Goal: Transaction & Acquisition: Download file/media

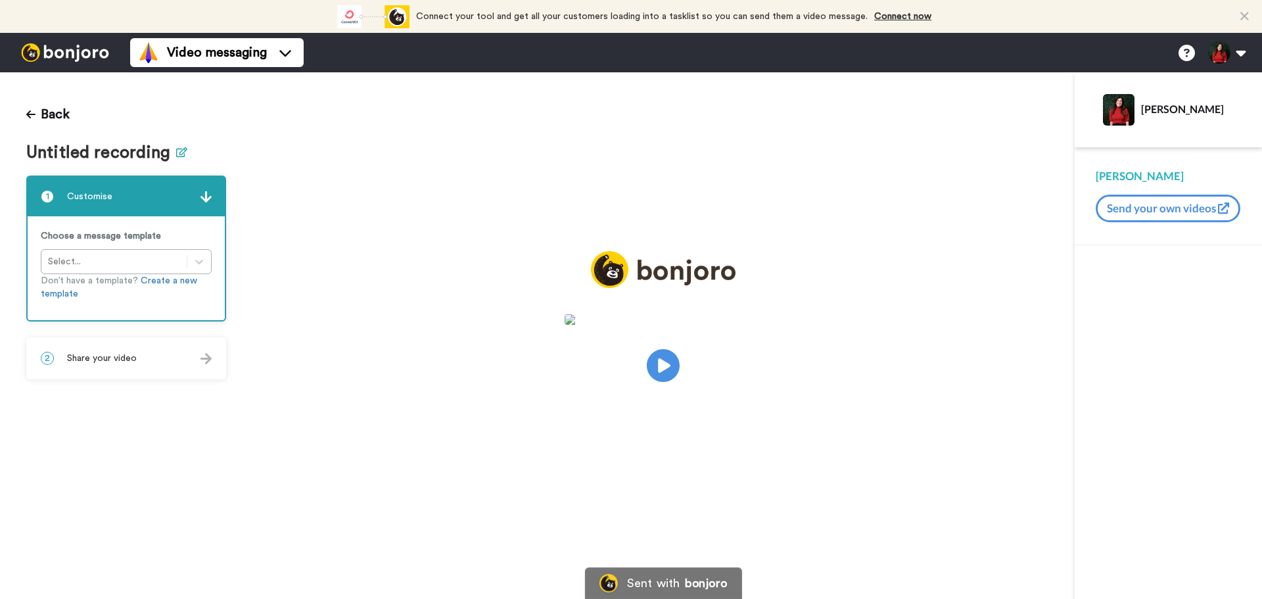
click at [180, 156] on icon at bounding box center [181, 152] width 11 height 10
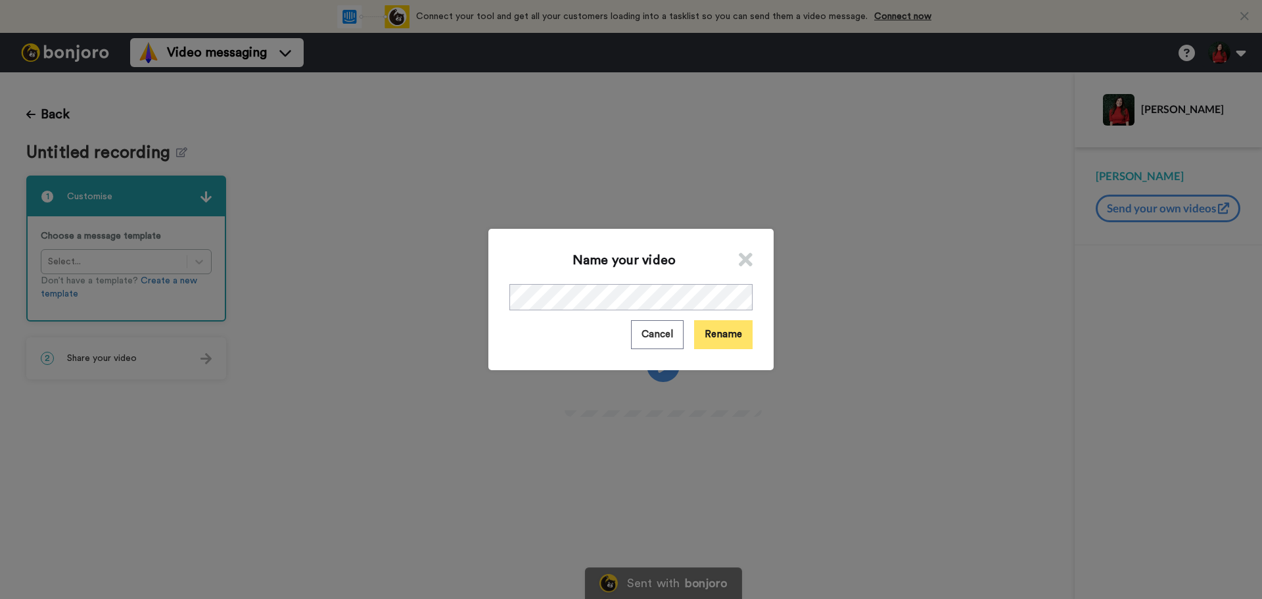
click at [712, 343] on button "Rename" at bounding box center [723, 334] width 59 height 28
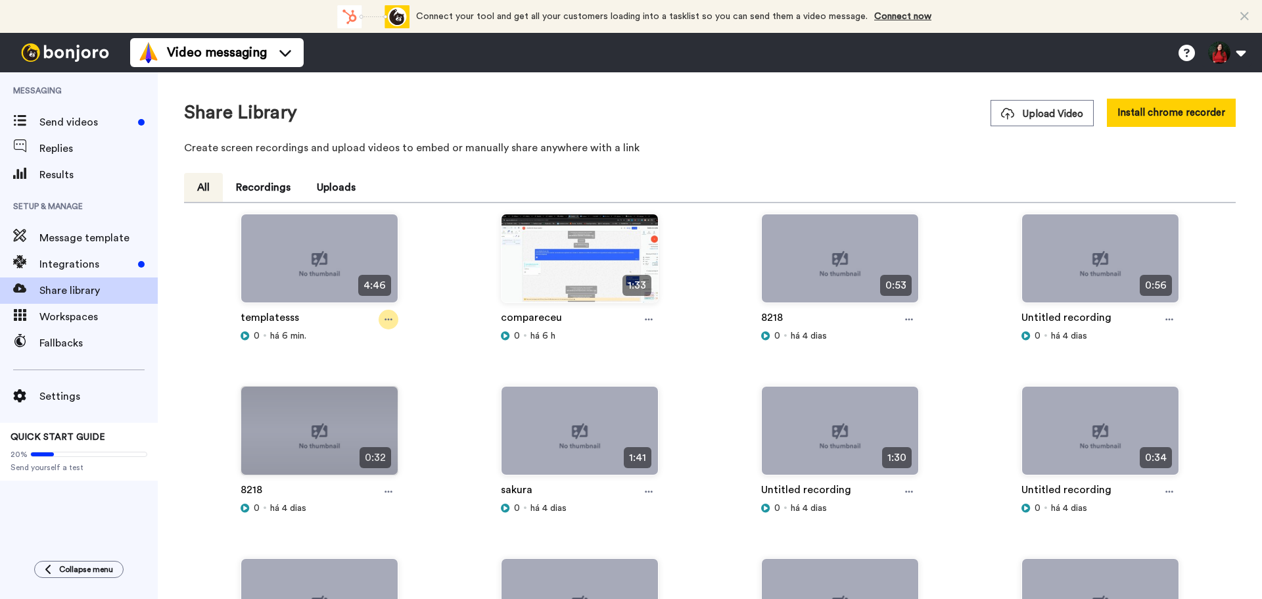
click at [386, 321] on icon at bounding box center [389, 319] width 8 height 9
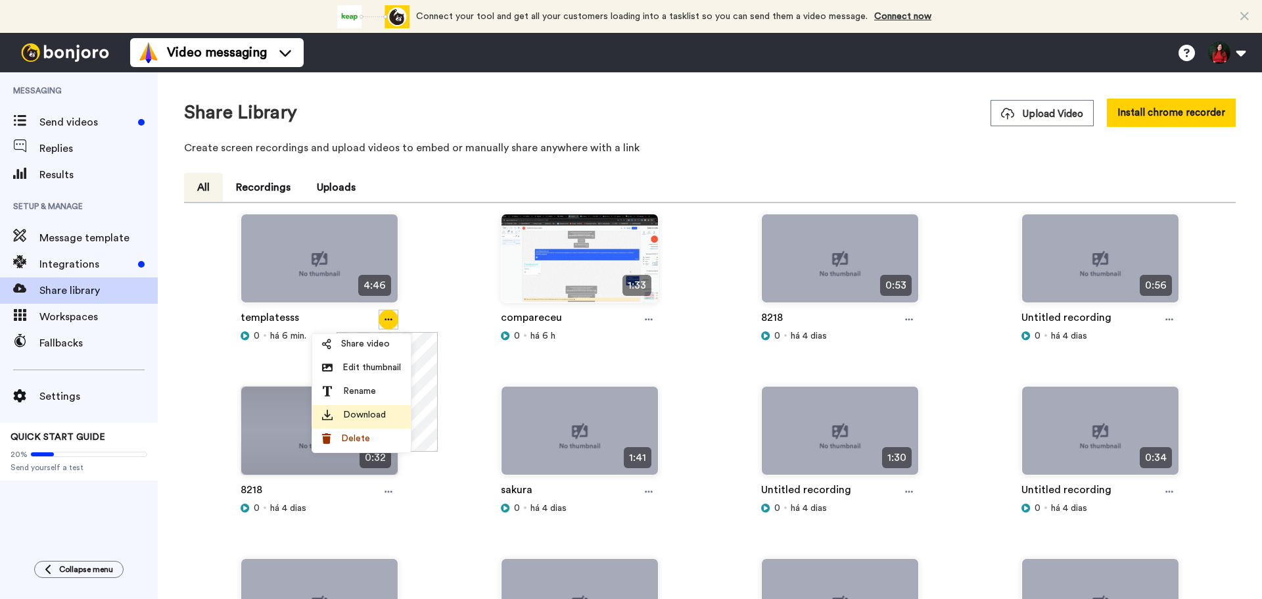
click at [394, 419] on div "Download" at bounding box center [361, 414] width 79 height 13
